Goal: Information Seeking & Learning: Learn about a topic

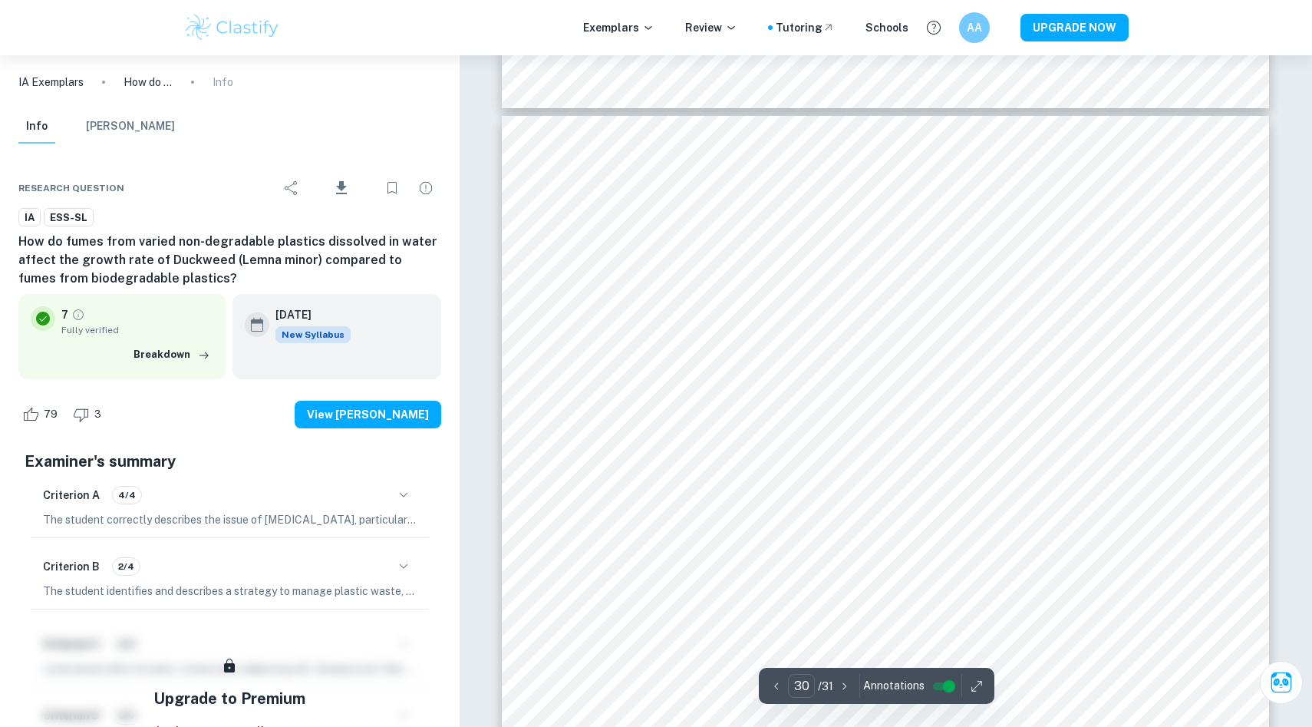
scroll to position [29745, 0]
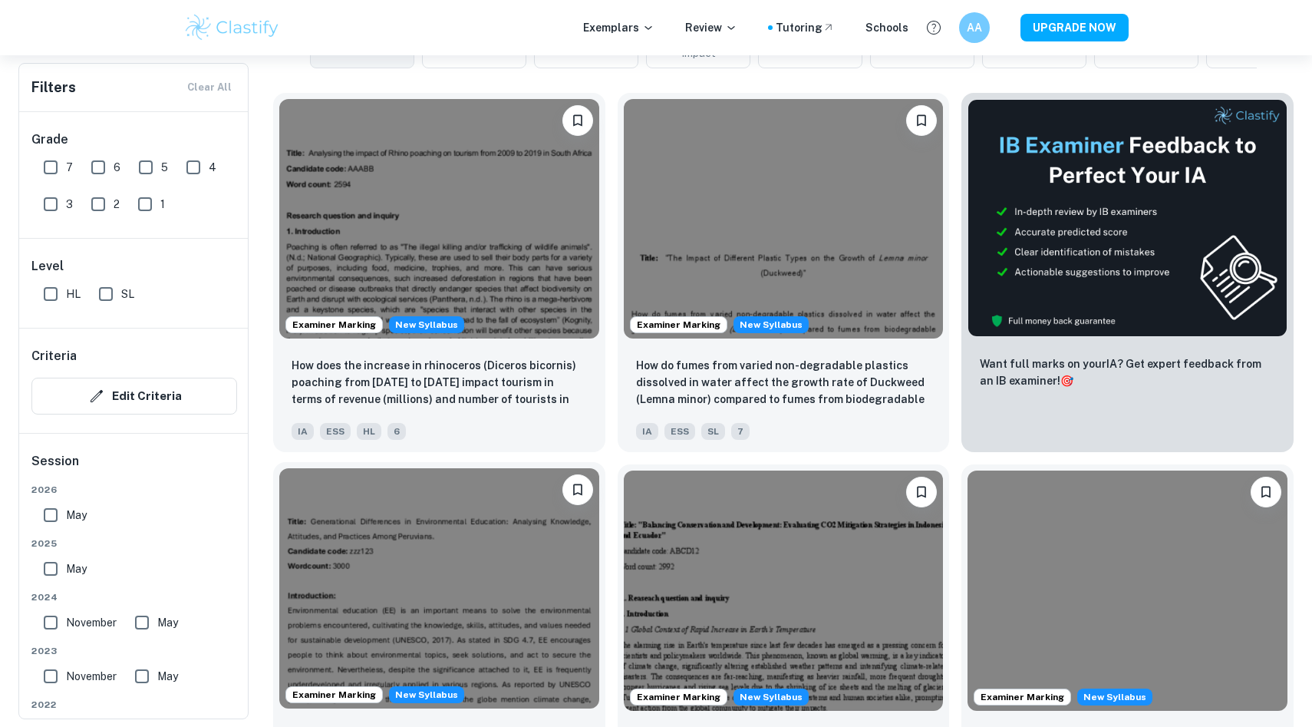
scroll to position [727, 0]
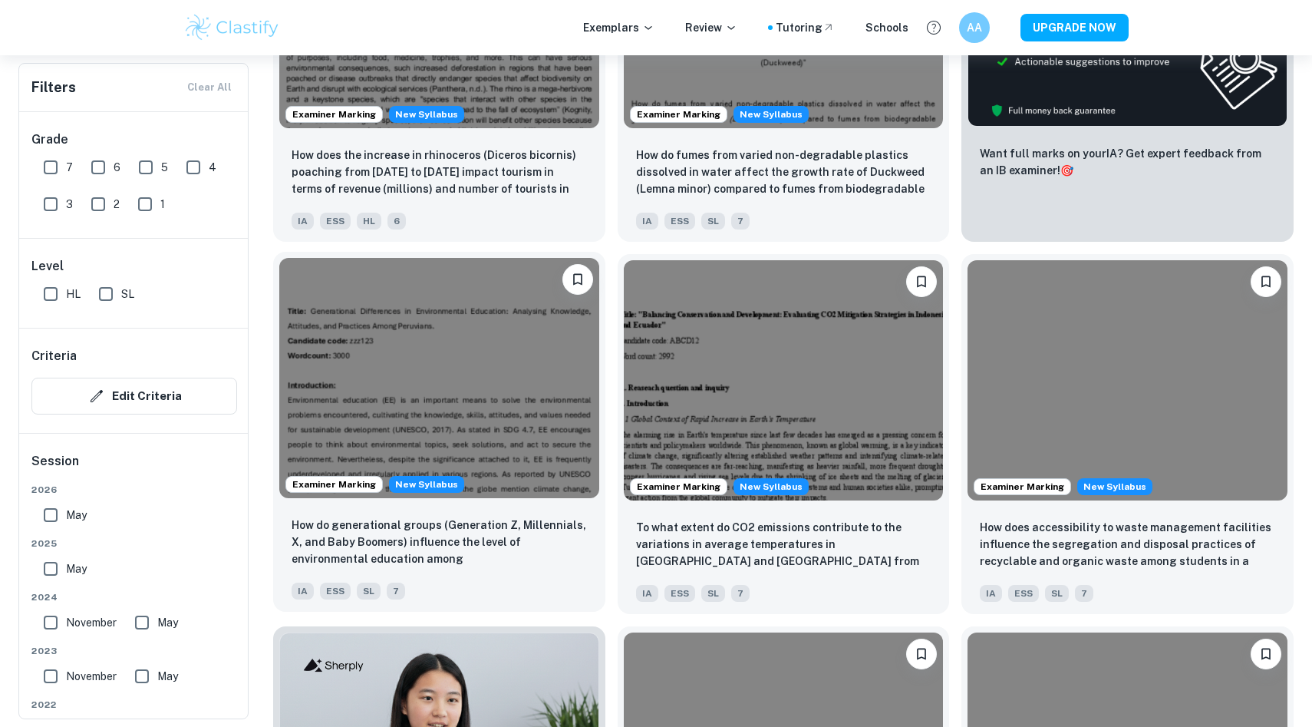
click at [501, 407] on img at bounding box center [439, 377] width 320 height 239
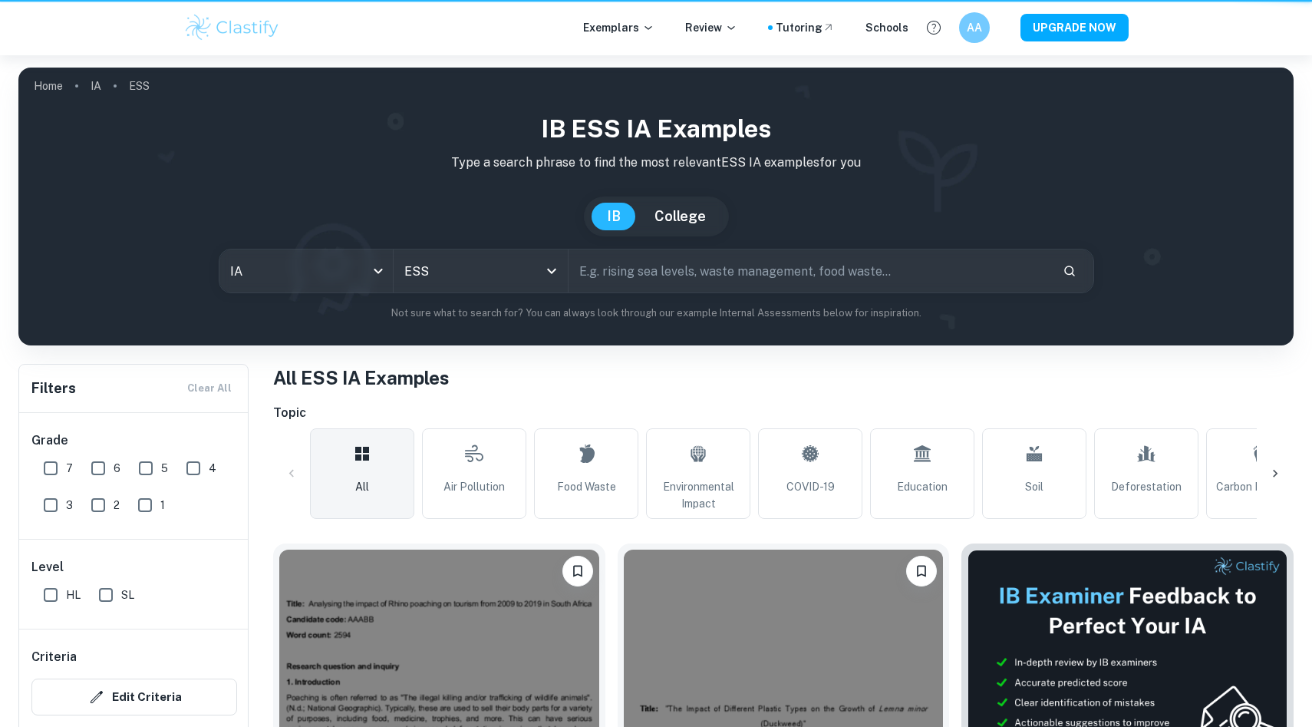
scroll to position [727, 0]
